Goal: Task Accomplishment & Management: Manage account settings

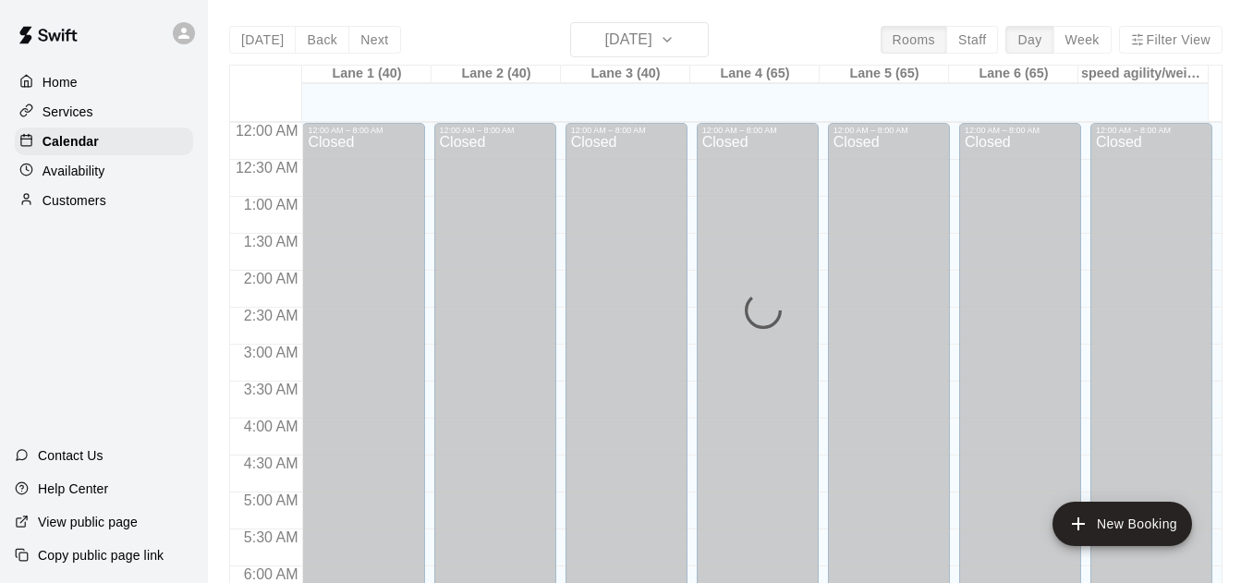
scroll to position [1223, 0]
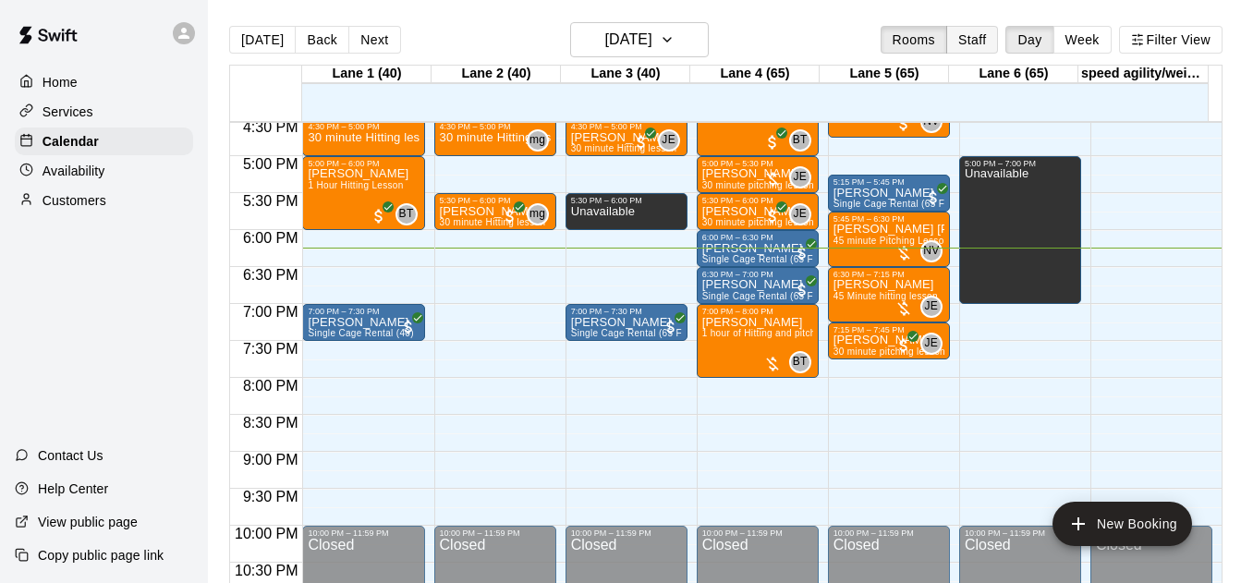
click at [966, 35] on button "Staff" at bounding box center [972, 40] width 53 height 28
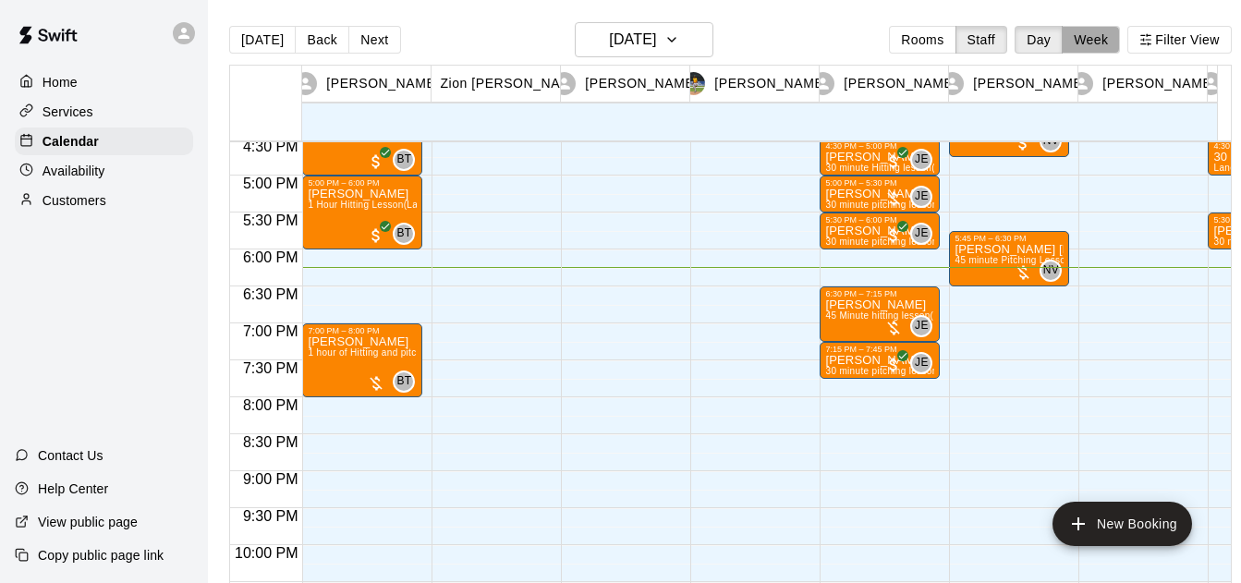
click at [1091, 42] on button "Week" at bounding box center [1090, 40] width 58 height 28
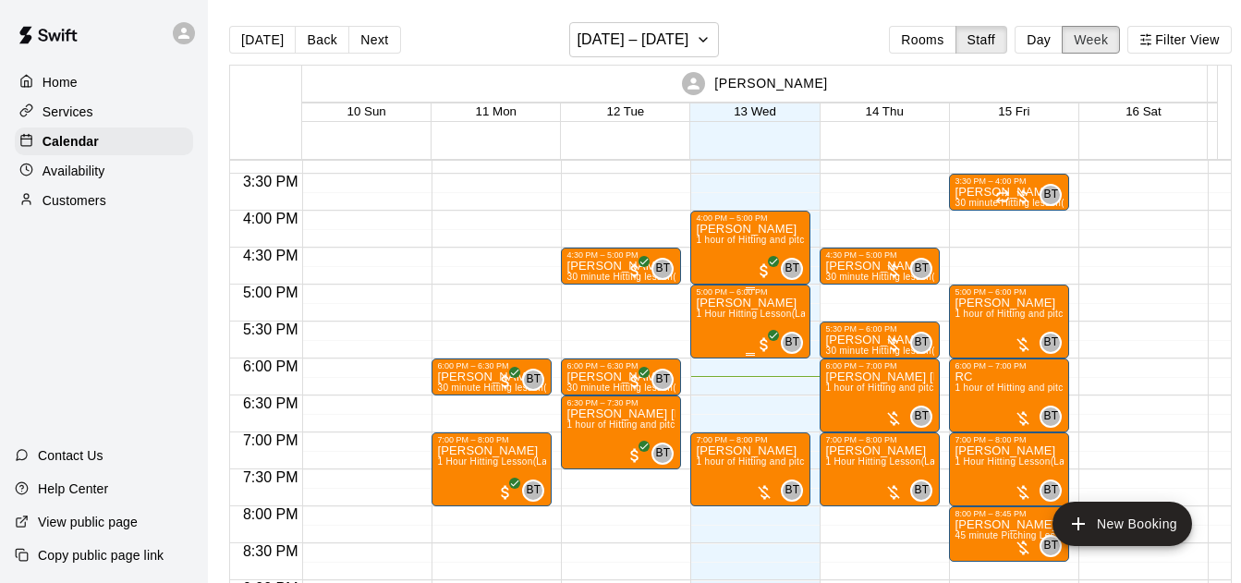
scroll to position [1132, 0]
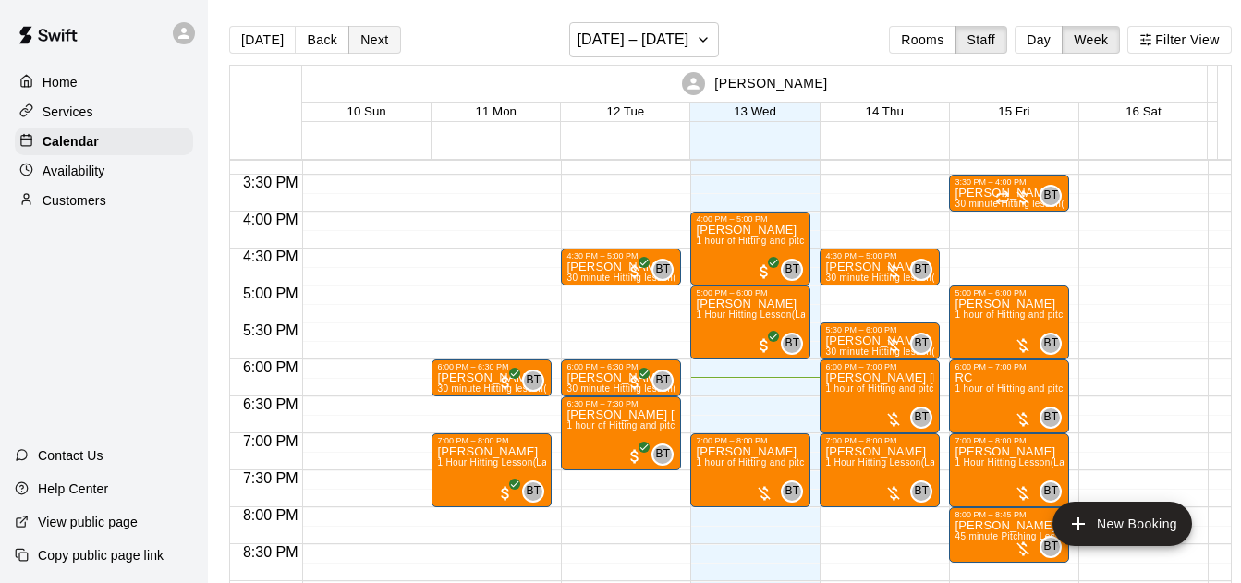
click at [363, 37] on button "Next" at bounding box center [374, 40] width 52 height 28
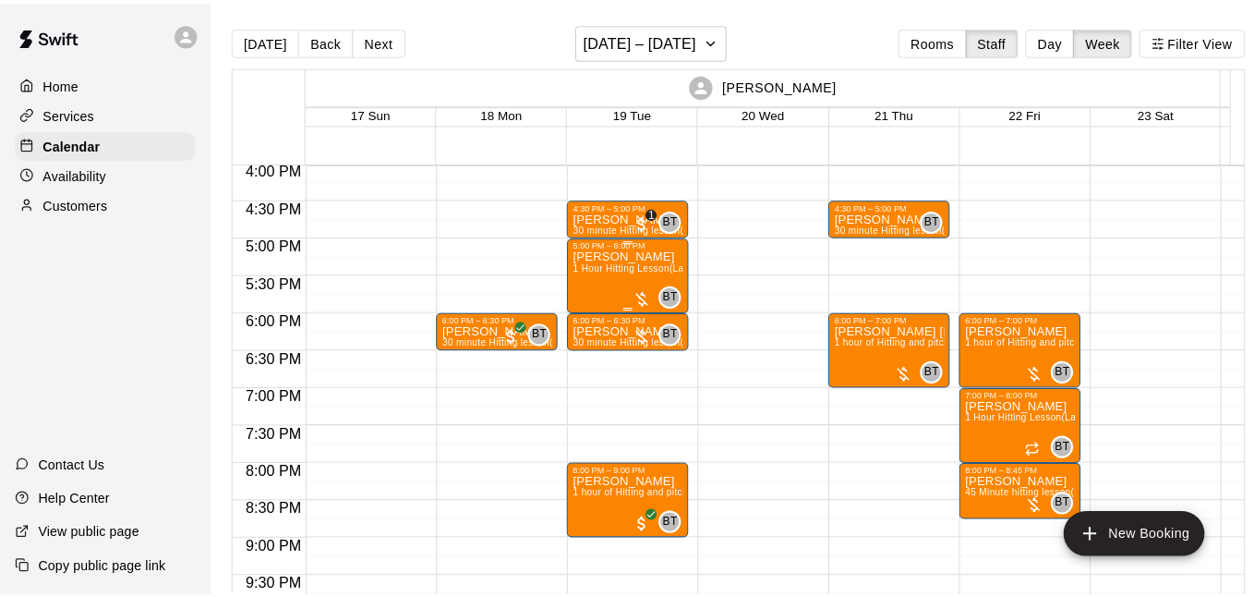
scroll to position [1198, 0]
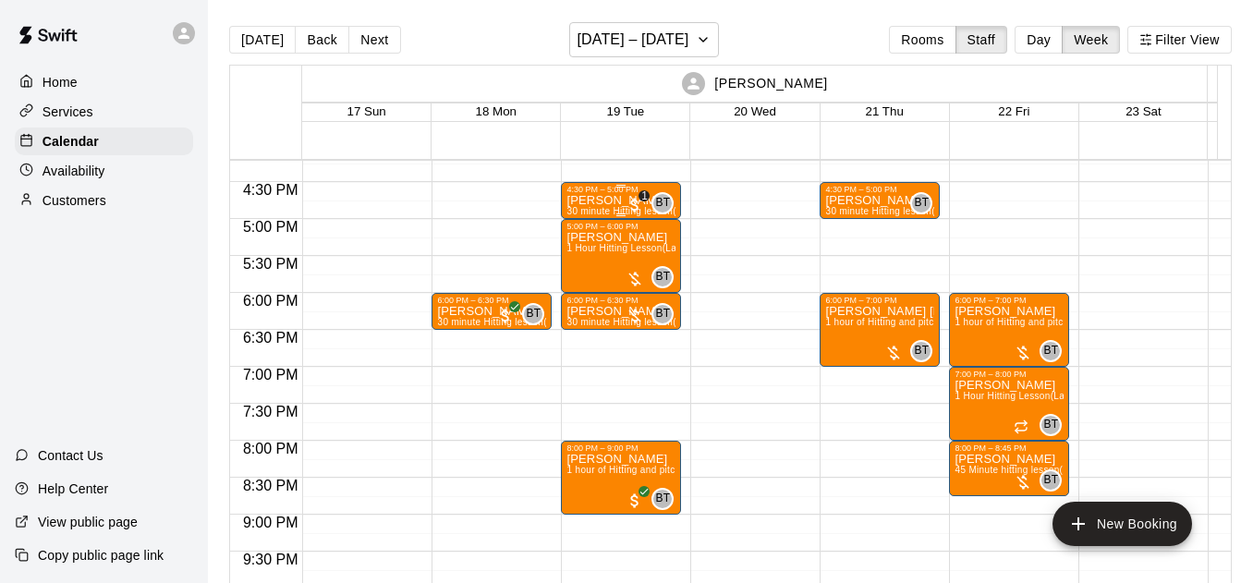
click at [601, 208] on div "[PERSON_NAME] 30 minute Hitting lesson (Lane 1 (40))" at bounding box center [620, 485] width 109 height 583
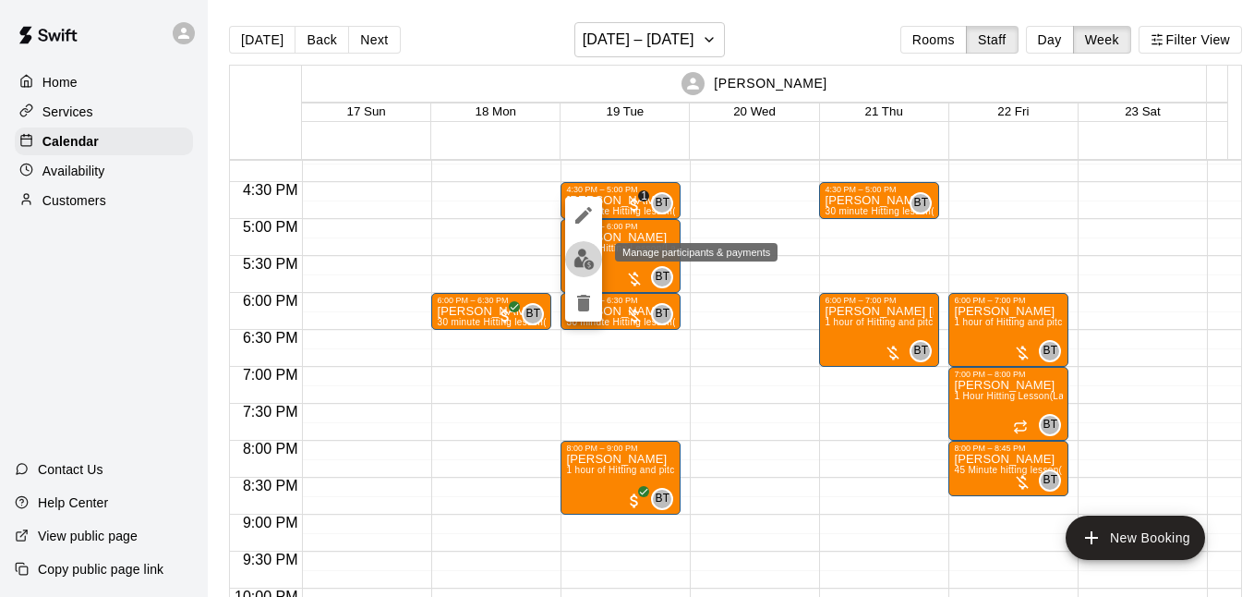
click at [586, 258] on img "edit" at bounding box center [584, 258] width 21 height 21
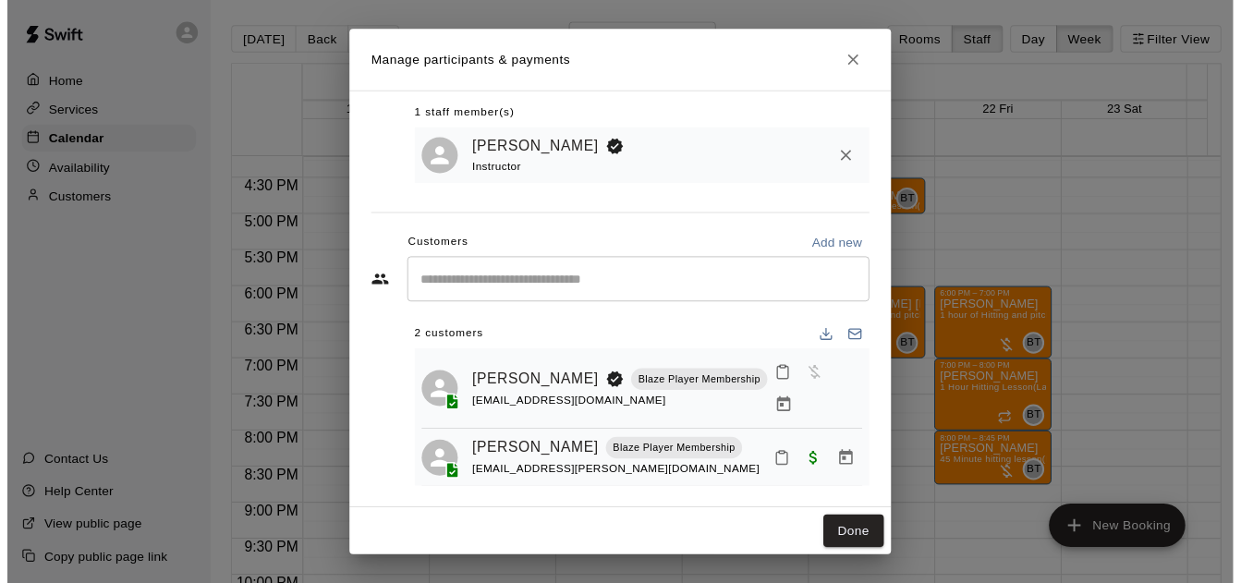
scroll to position [103, 0]
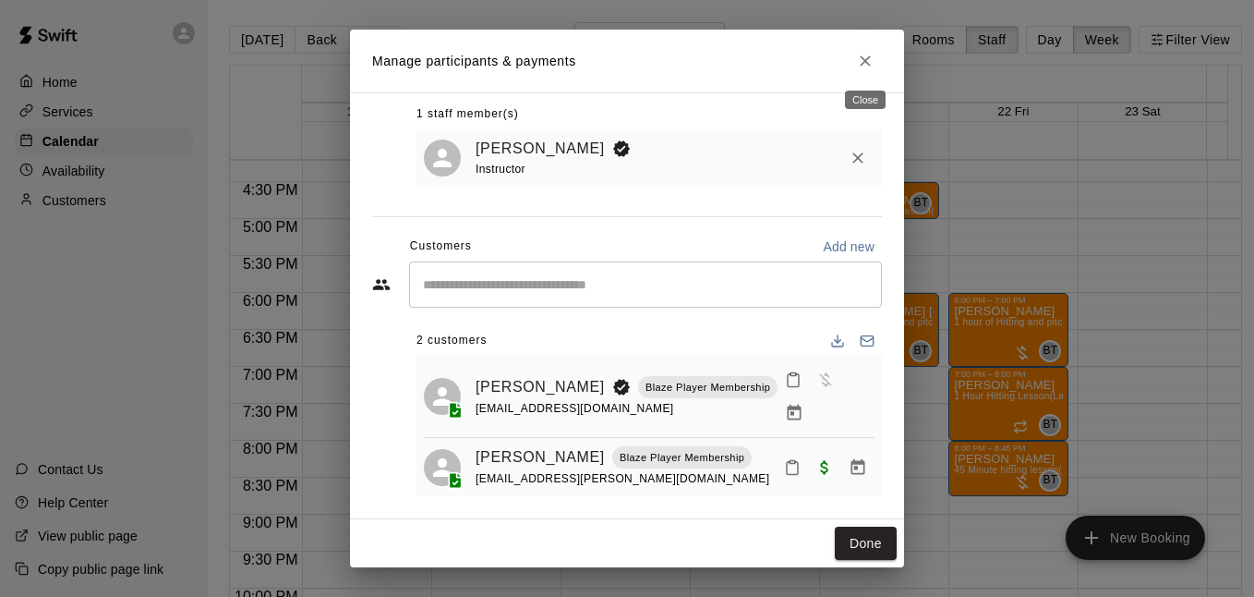
click at [864, 60] on icon "Close" at bounding box center [865, 60] width 11 height 11
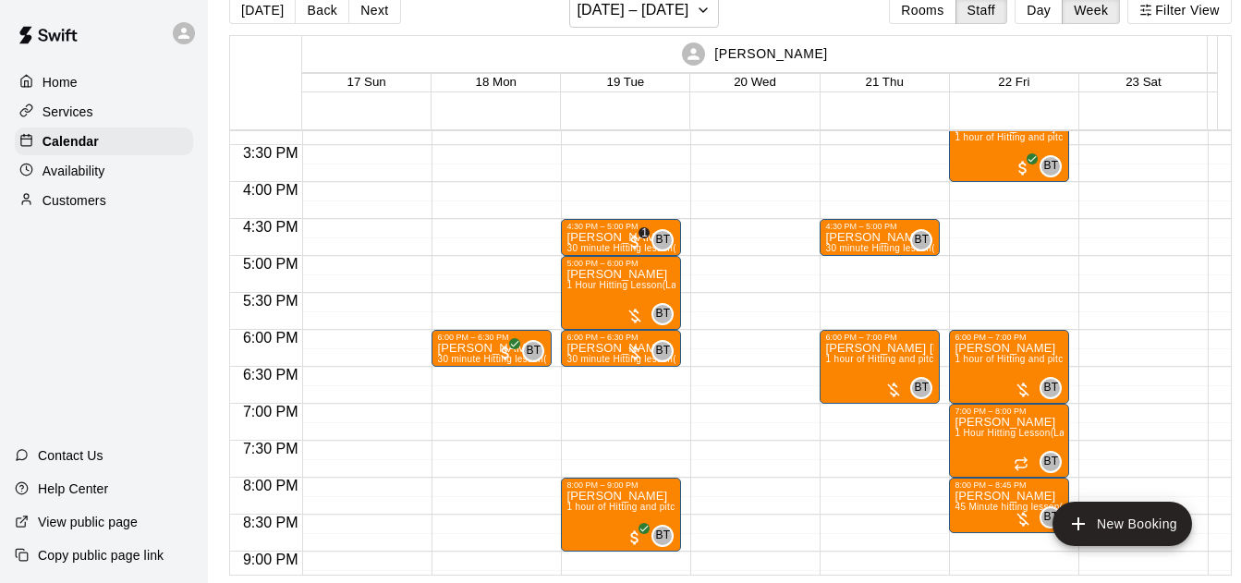
scroll to position [0, 0]
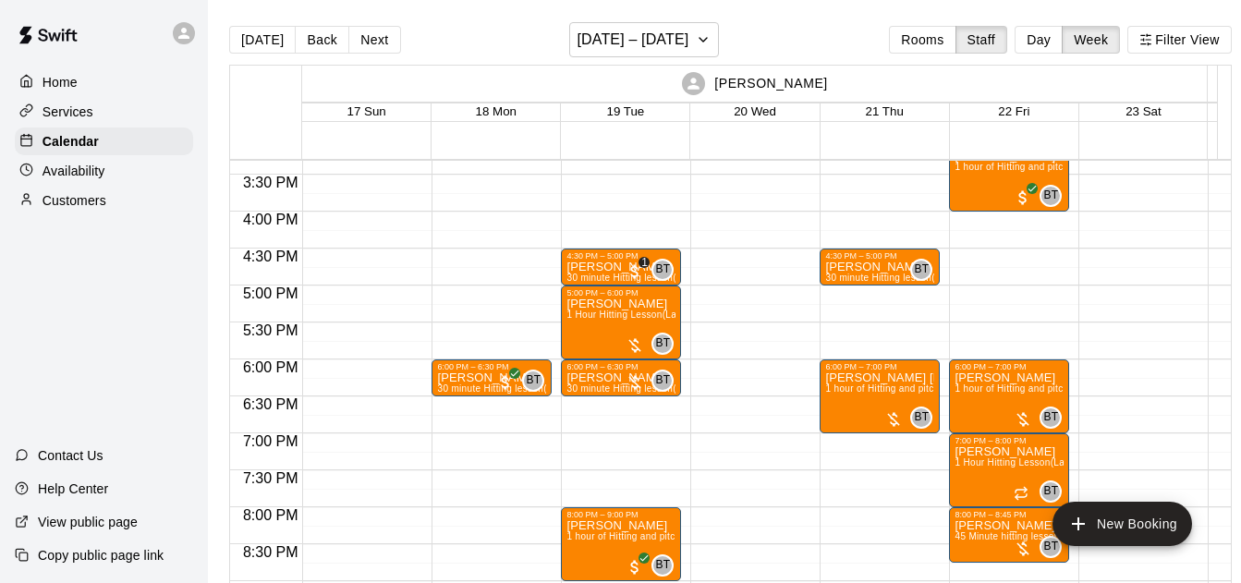
click at [375, 31] on button "Next" at bounding box center [374, 40] width 52 height 28
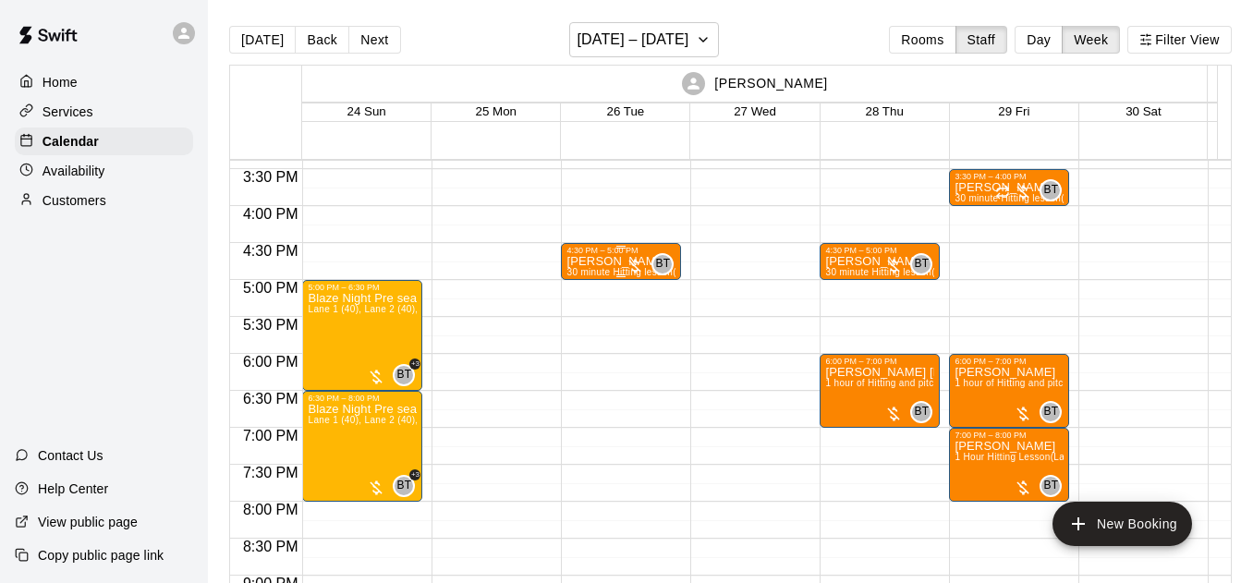
scroll to position [1132, 0]
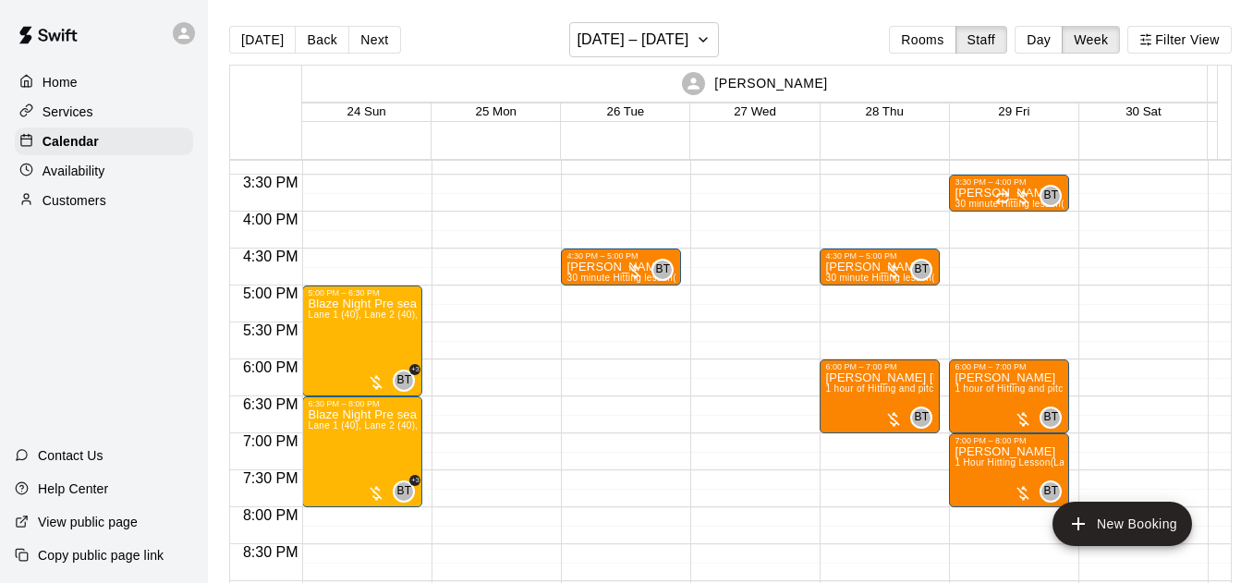
click at [312, 23] on div "[DATE] Back Next [DATE] – [DATE] Rooms Staff Day Week Filter View" at bounding box center [730, 43] width 1002 height 42
click at [315, 37] on button "Back" at bounding box center [322, 40] width 55 height 28
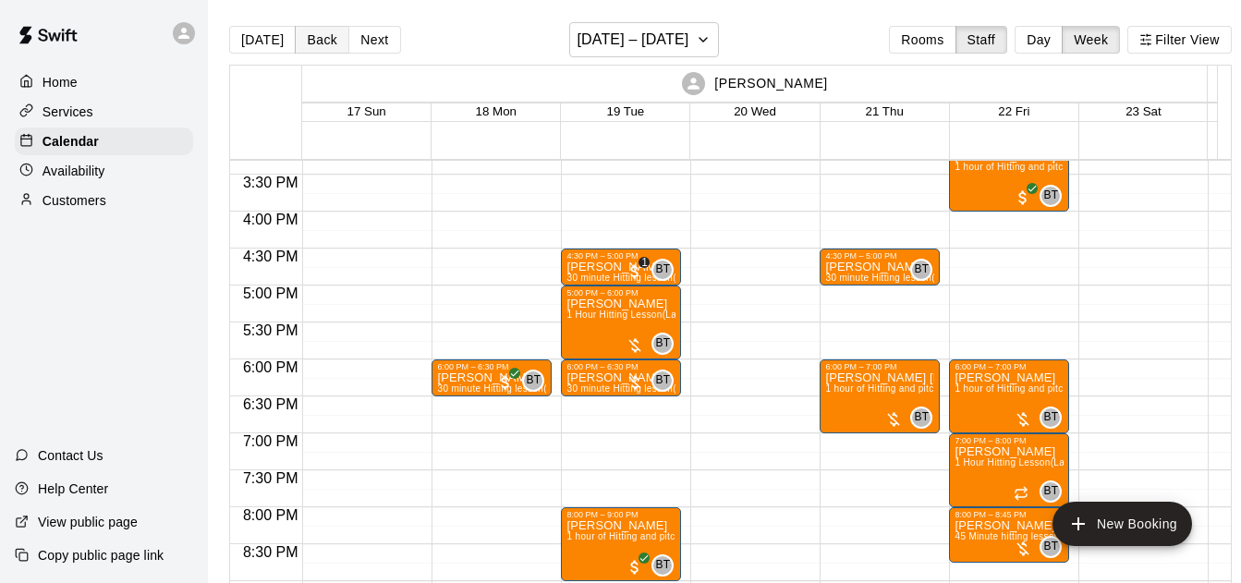
click at [327, 31] on button "Back" at bounding box center [322, 40] width 55 height 28
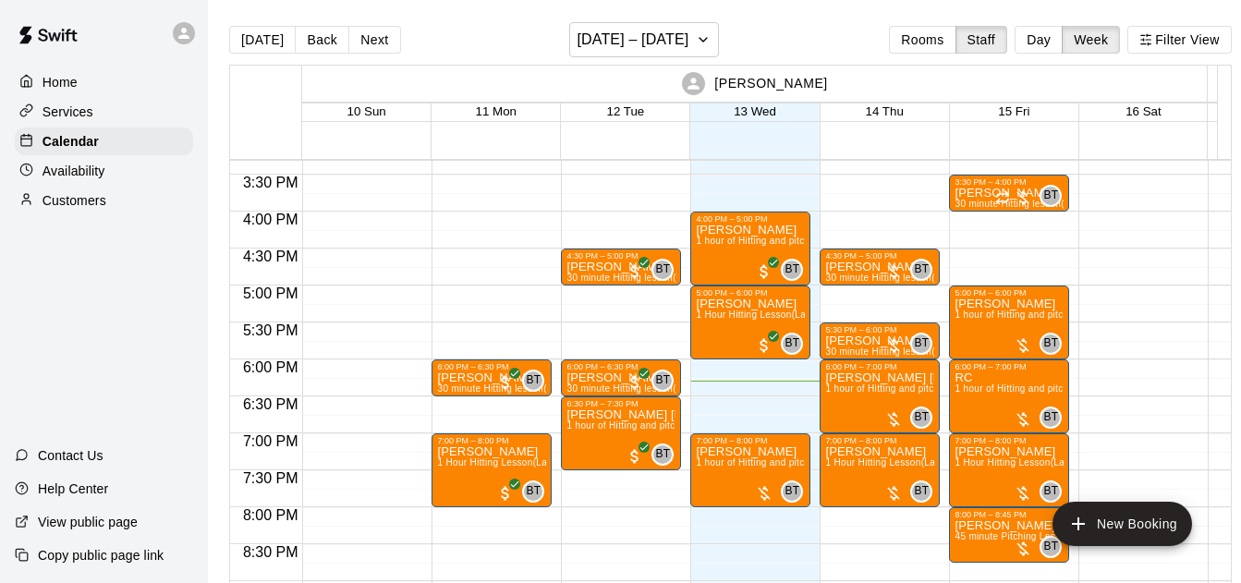
click at [373, 37] on button "Next" at bounding box center [374, 40] width 52 height 28
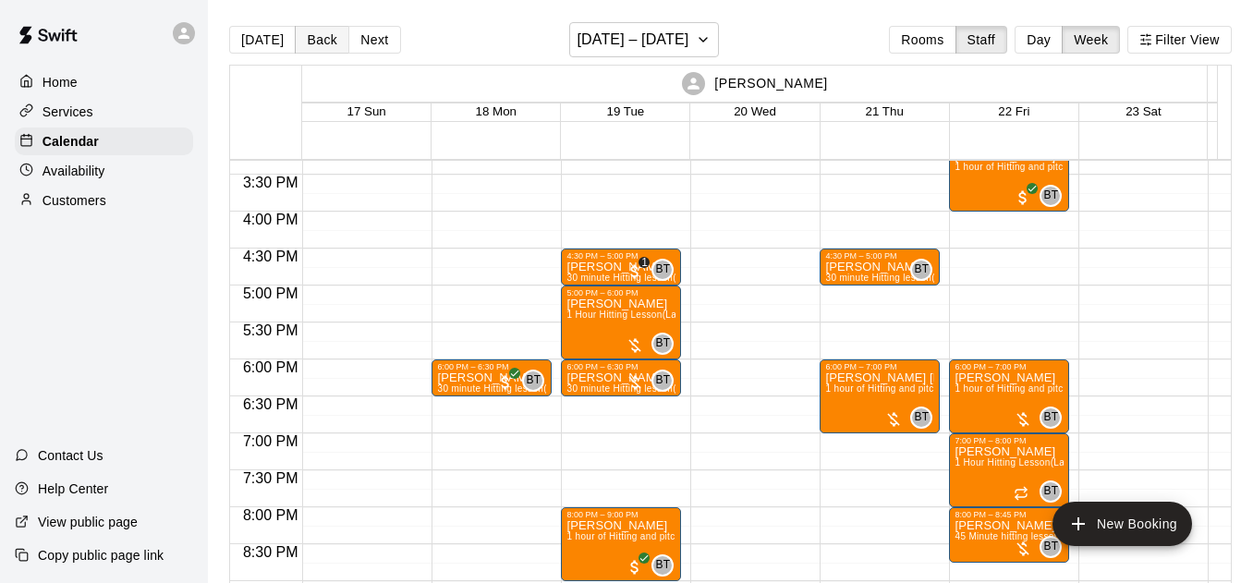
click at [308, 41] on button "Back" at bounding box center [322, 40] width 55 height 28
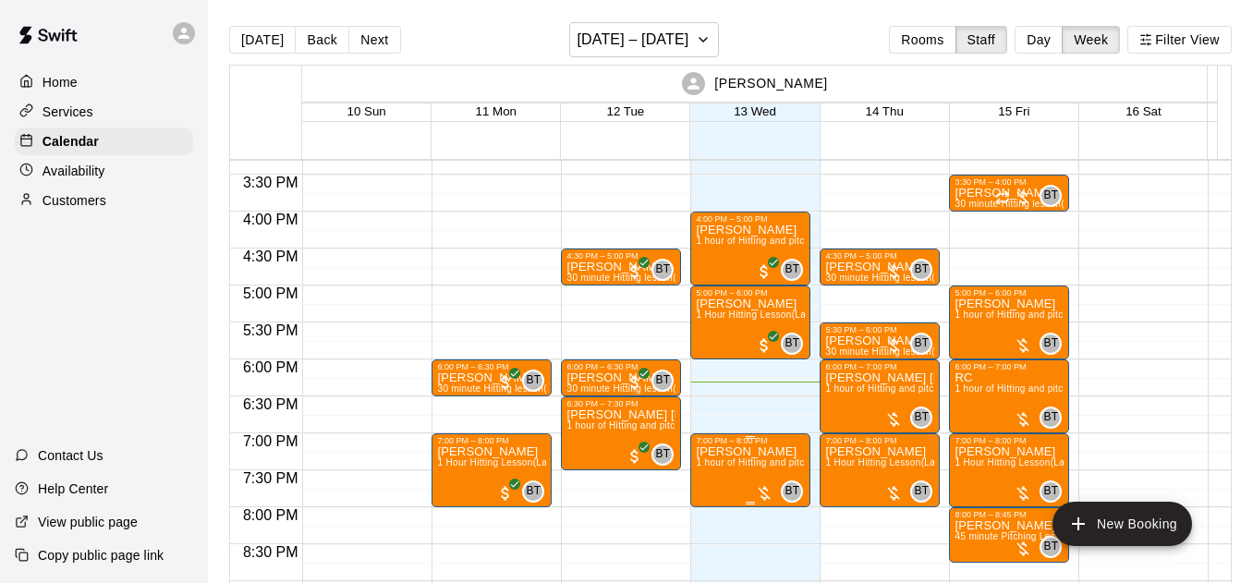
scroll to position [1198, 0]
